Goal: Information Seeking & Learning: Find contact information

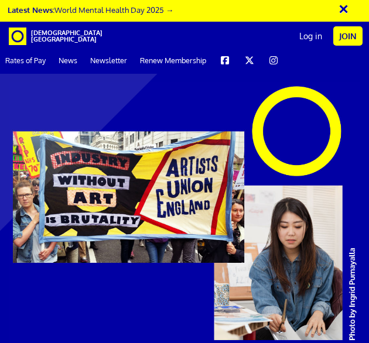
scroll to position [4588, 0]
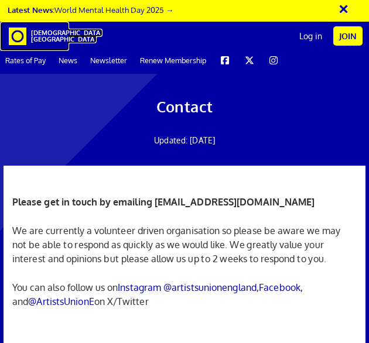
click at [34, 39] on span "[DEMOGRAPHIC_DATA][GEOGRAPHIC_DATA]" at bounding box center [45, 36] width 29 height 13
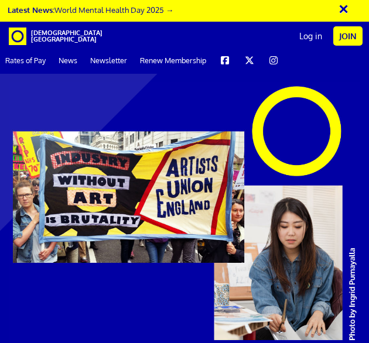
scroll to position [4507, 0]
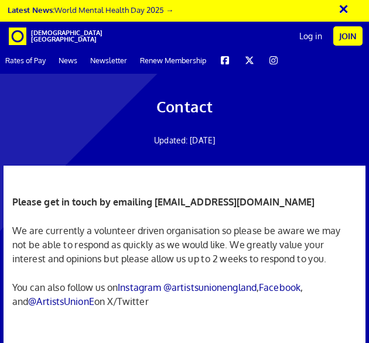
drag, startPoint x: 153, startPoint y: 201, endPoint x: 305, endPoint y: 205, distance: 151.7
click at [305, 205] on p "Please get in touch by emailing [EMAIL_ADDRESS][DOMAIN_NAME]" at bounding box center [184, 202] width 344 height 14
drag, startPoint x: 305, startPoint y: 205, endPoint x: 279, endPoint y: 193, distance: 28.5
drag, startPoint x: 279, startPoint y: 193, endPoint x: 304, endPoint y: 198, distance: 25.1
click at [305, 197] on p "Please get in touch by emailing [EMAIL_ADDRESS][DOMAIN_NAME]" at bounding box center [184, 202] width 344 height 14
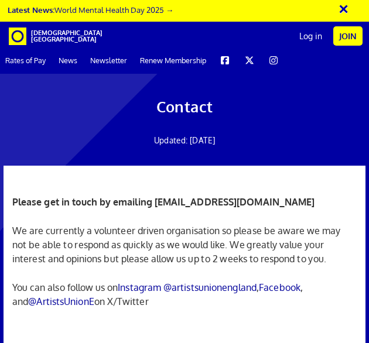
drag, startPoint x: 301, startPoint y: 201, endPoint x: 155, endPoint y: 202, distance: 146.3
click at [155, 202] on strong "Please get in touch by emailing [EMAIL_ADDRESS][DOMAIN_NAME]" at bounding box center [163, 202] width 303 height 12
copy strong "[EMAIL_ADDRESS][DOMAIN_NAME]"
click at [159, 220] on div "Please get in touch by emailing [EMAIL_ADDRESS][DOMAIN_NAME] We are currently a…" at bounding box center [184, 259] width 344 height 187
